Goal: Contribute content

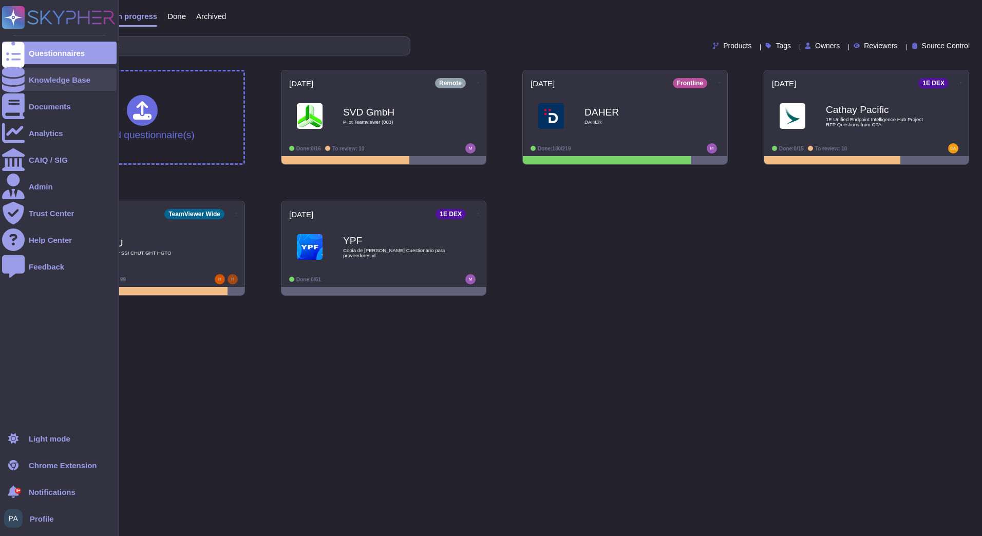
click at [61, 85] on div "Knowledge Base" at bounding box center [59, 79] width 115 height 23
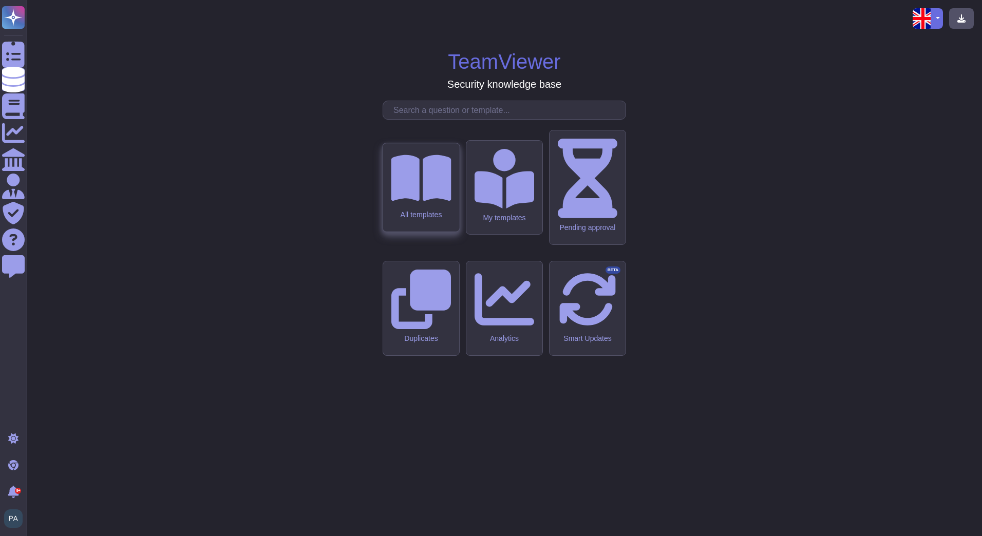
click at [414, 219] on div "All templates" at bounding box center [421, 215] width 60 height 9
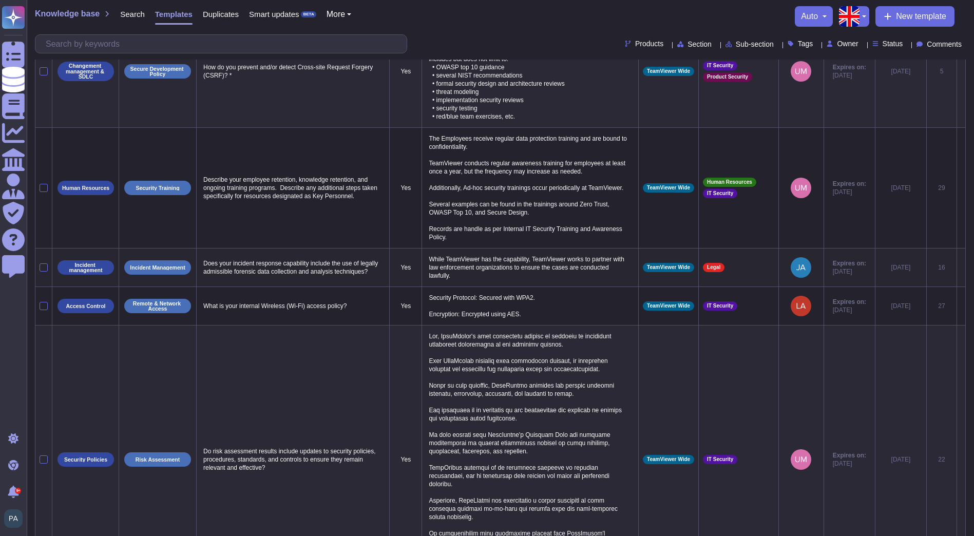
scroll to position [517, 0]
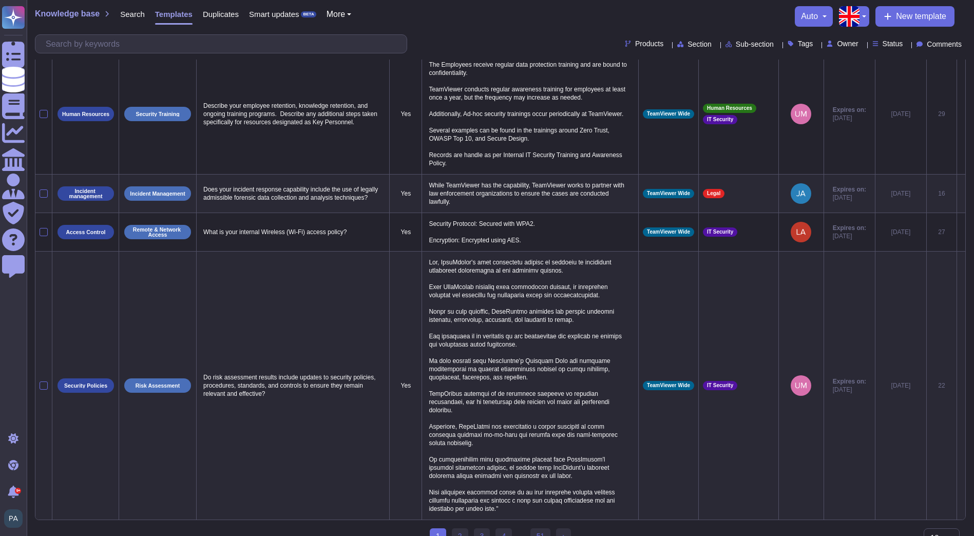
click at [936, 529] on select "10 20 30" at bounding box center [942, 538] width 36 height 19
click at [924, 536] on select "10 20 30" at bounding box center [942, 538] width 36 height 19
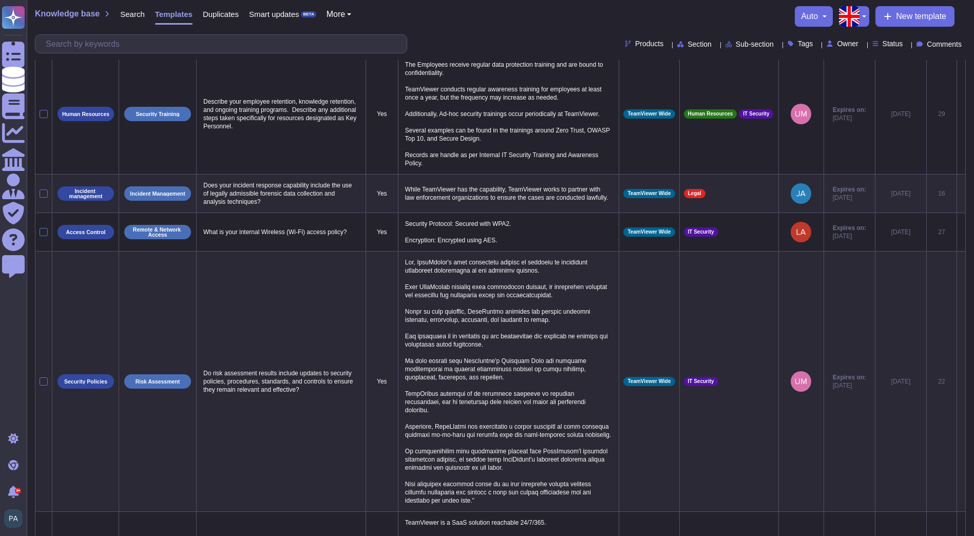
select select "30"
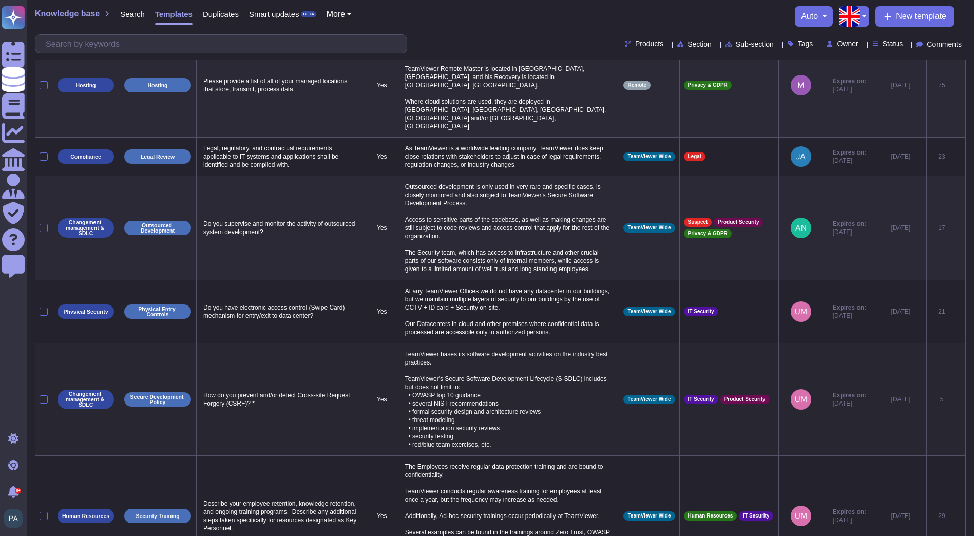
scroll to position [0, 0]
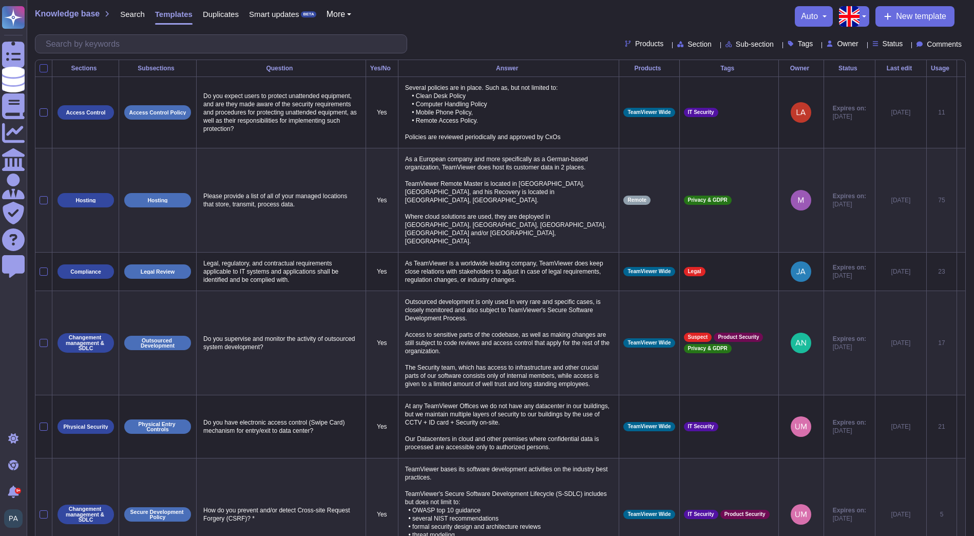
click at [42, 70] on div at bounding box center [44, 68] width 8 height 8
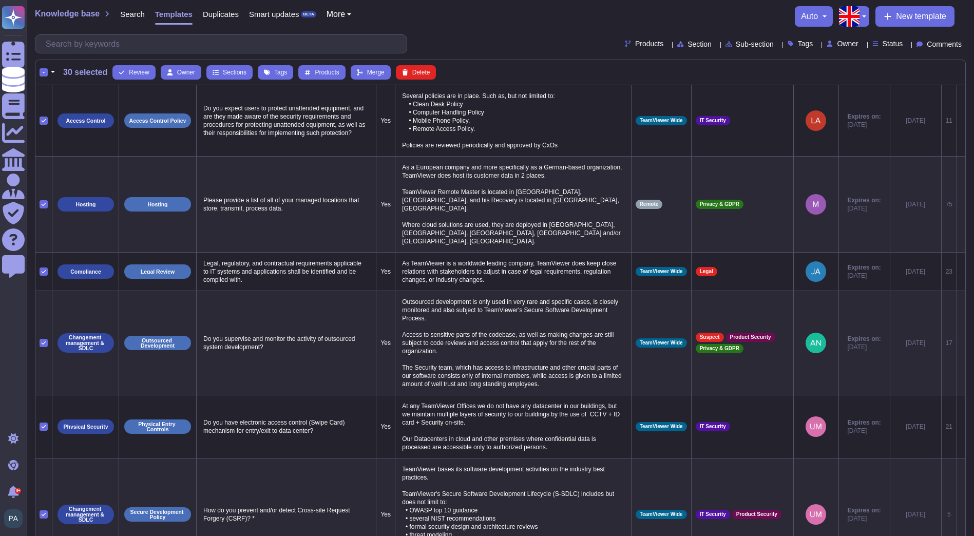
click at [821, 15] on button "auto" at bounding box center [814, 16] width 26 height 8
click at [848, 48] on link "Show all columns" at bounding box center [852, 45] width 101 height 12
click at [827, 22] on div "all Auto display Show all columns Show minimal columns" at bounding box center [818, 16] width 30 height 21
click at [823, 17] on button "all" at bounding box center [818, 16] width 18 height 8
click at [824, 26] on div "Auto display Show all columns Show minimal columns" at bounding box center [860, 45] width 102 height 46
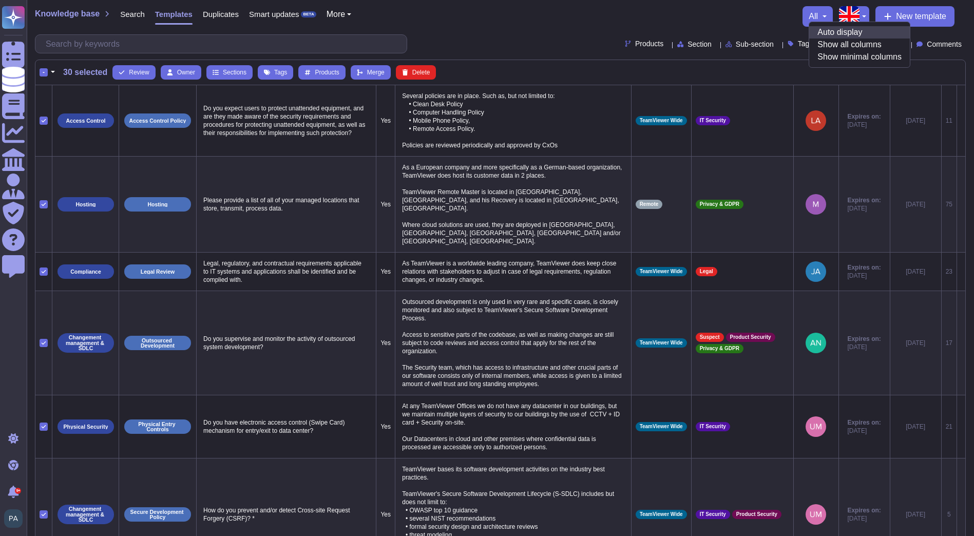
click at [828, 31] on link "Auto display" at bounding box center [860, 32] width 101 height 12
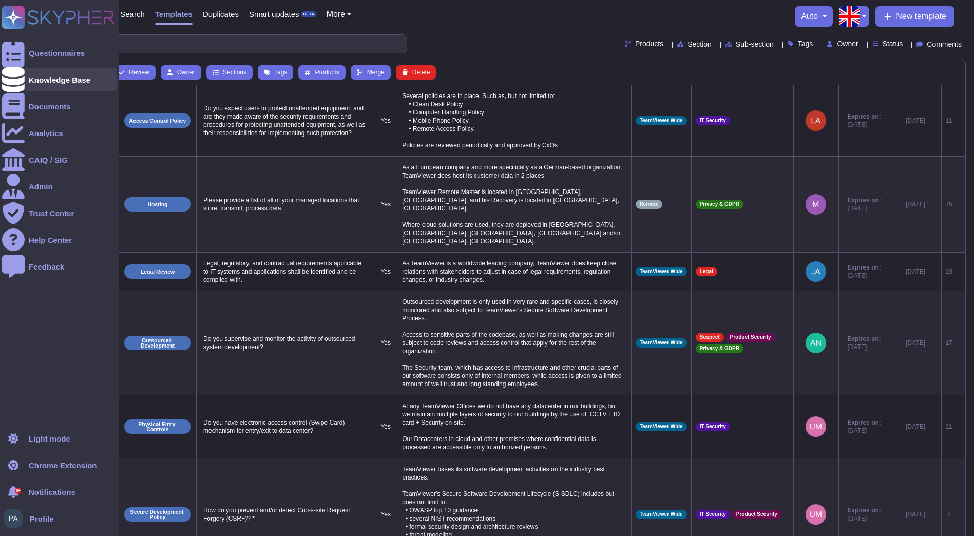
click at [34, 87] on div "Knowledge Base" at bounding box center [59, 79] width 115 height 23
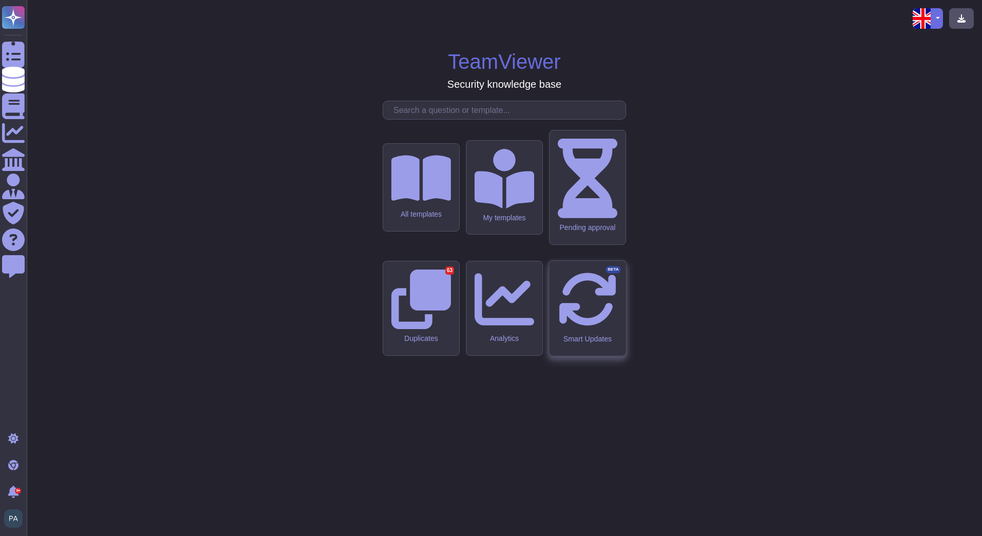
click at [582, 335] on div "Smart Updates BETA" at bounding box center [587, 339] width 60 height 9
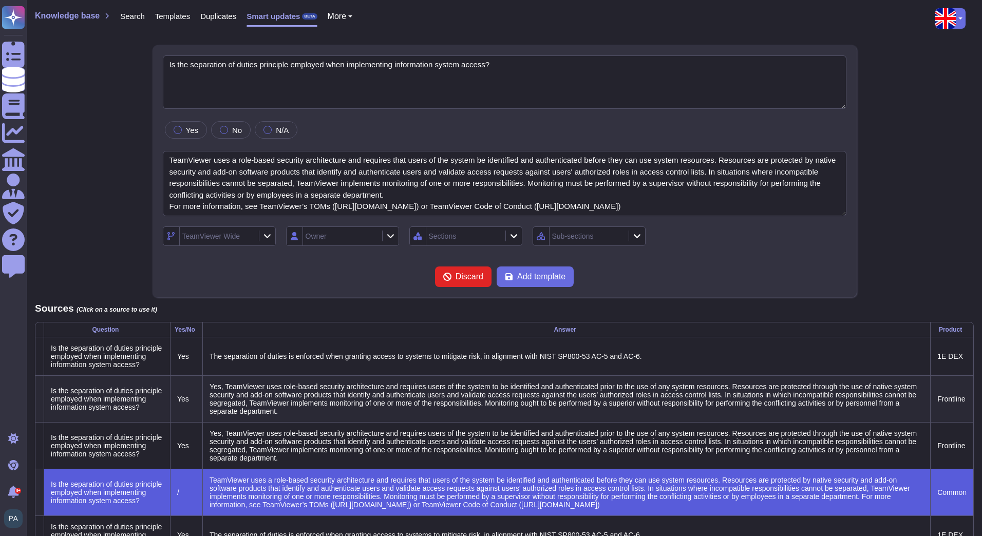
type textarea "Is the separation of duties principle employed when implementing information sy…"
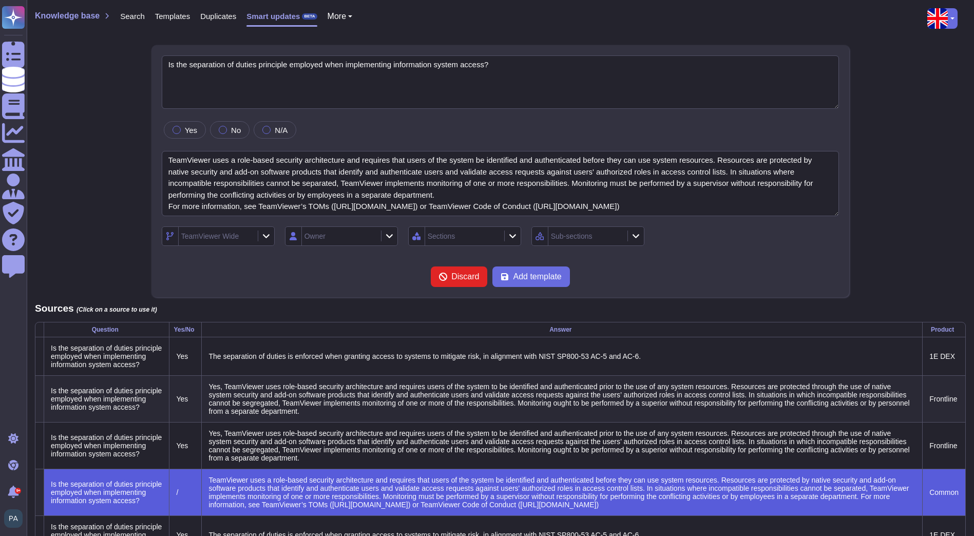
type textarea "TeamViewer uses a role-based security architecture and requires that users of t…"
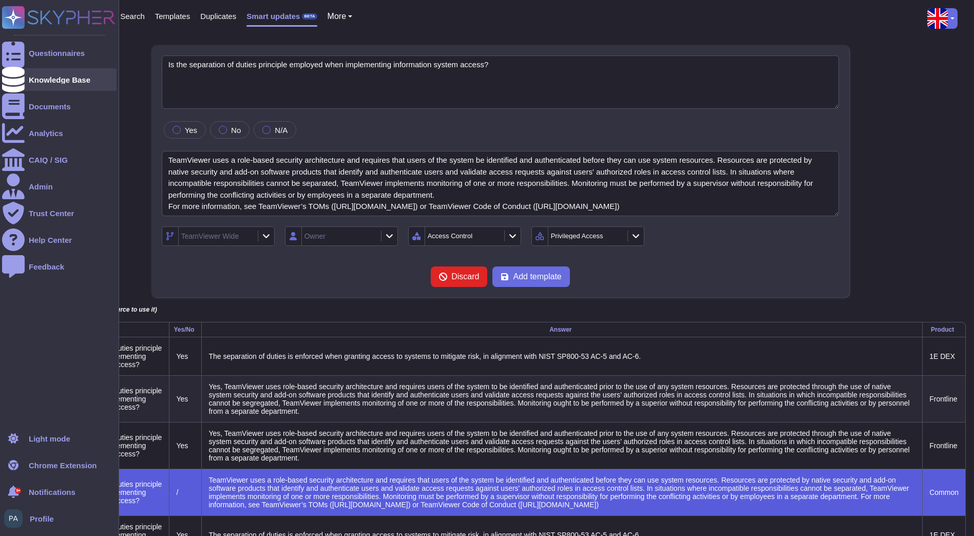
click at [81, 86] on div "Knowledge Base" at bounding box center [59, 79] width 115 height 23
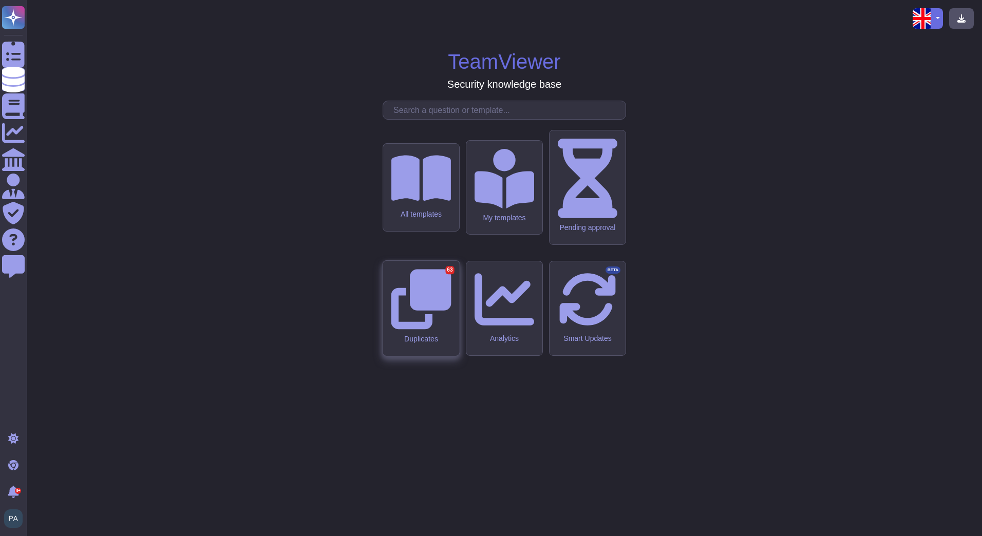
click at [441, 310] on div "Duplicates 63" at bounding box center [421, 308] width 77 height 95
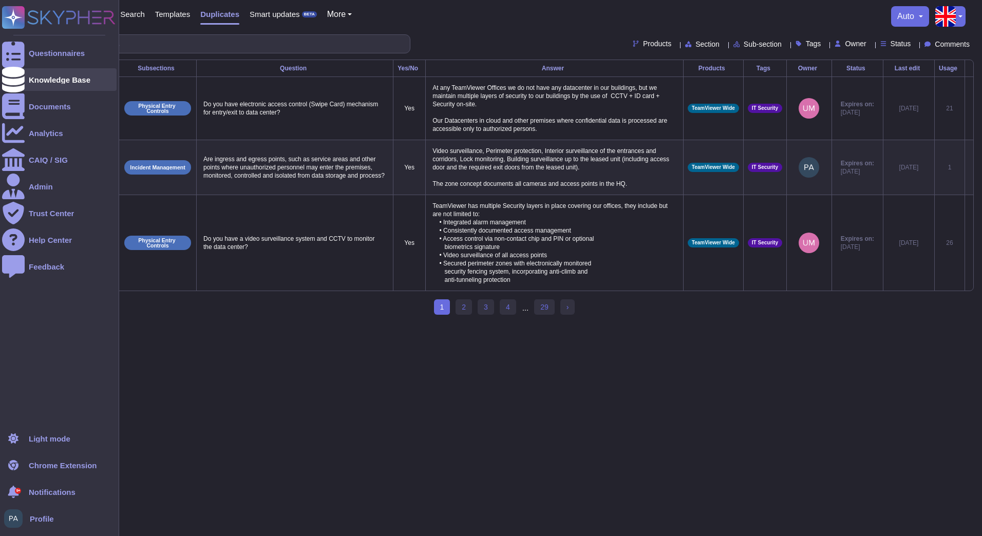
click at [8, 84] on icon at bounding box center [13, 80] width 23 height 26
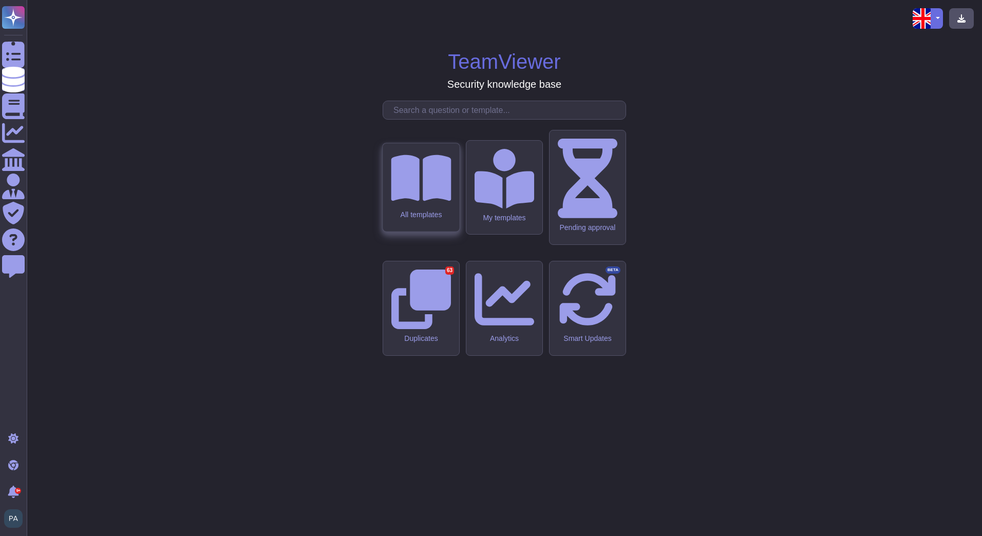
click at [437, 219] on div "All templates" at bounding box center [421, 215] width 60 height 9
